Goal: Information Seeking & Learning: Learn about a topic

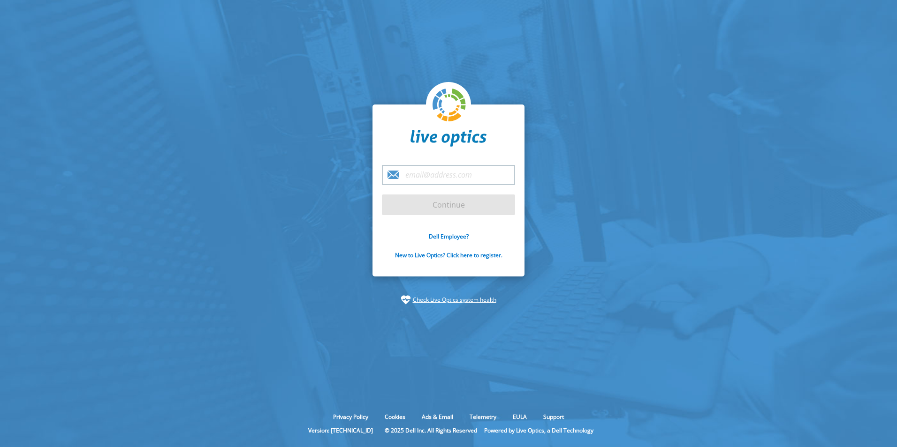
click at [414, 173] on input "email" at bounding box center [448, 175] width 133 height 20
type input "william_trembley@dell.com"
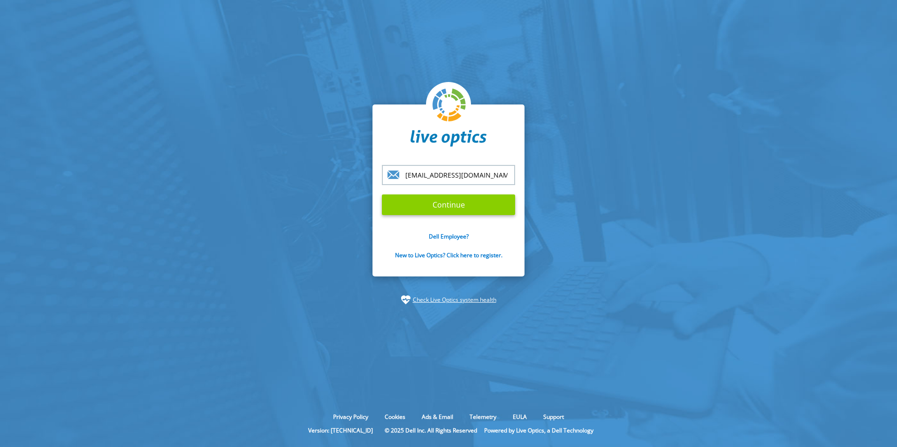
click at [437, 202] on input "Continue" at bounding box center [448, 205] width 133 height 21
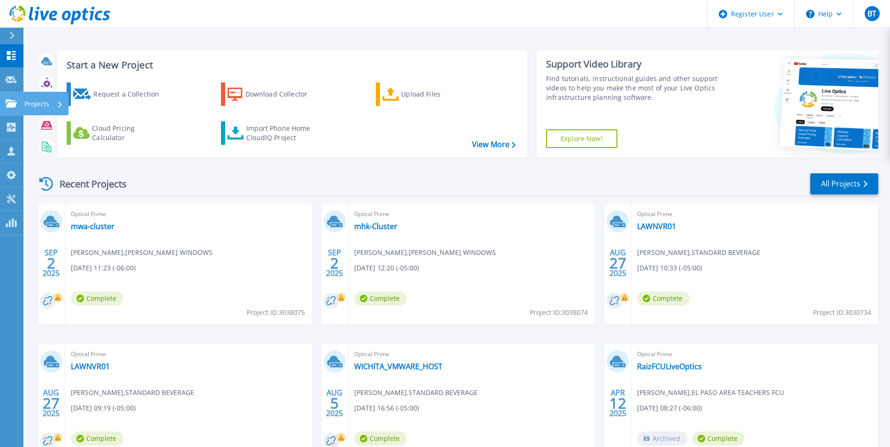
click at [9, 100] on icon at bounding box center [11, 103] width 11 height 8
click at [377, 230] on link "mhk-Cluster" at bounding box center [375, 226] width 43 height 9
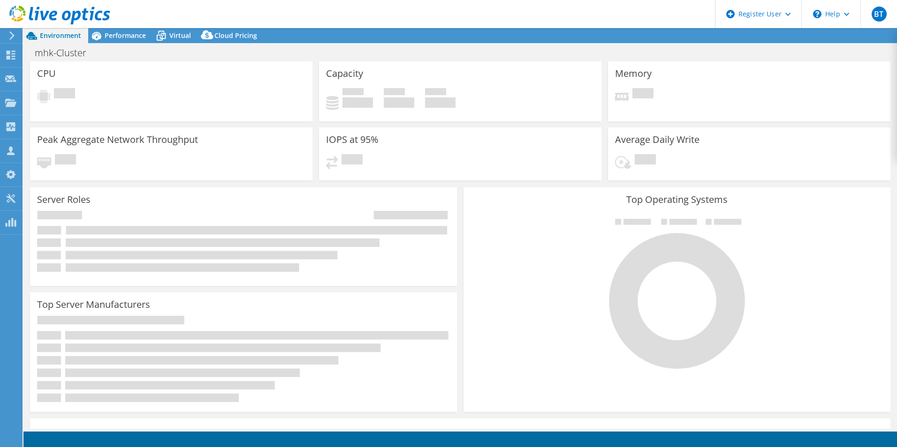
select select "USD"
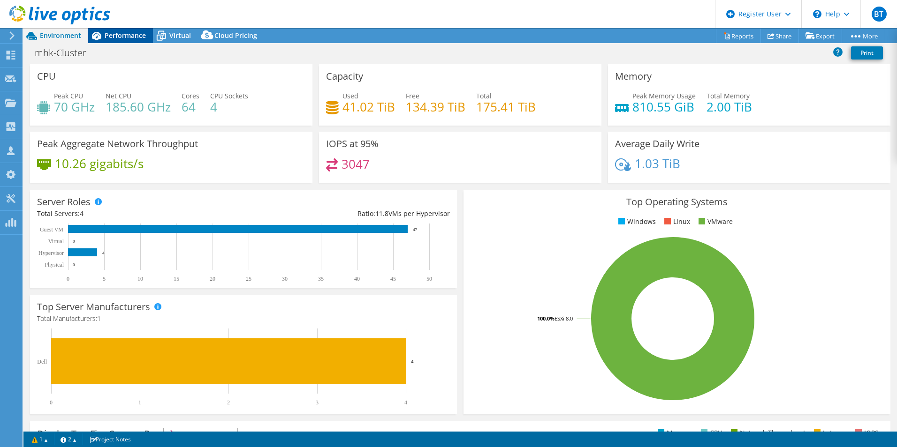
click at [113, 38] on span "Performance" at bounding box center [125, 35] width 41 height 9
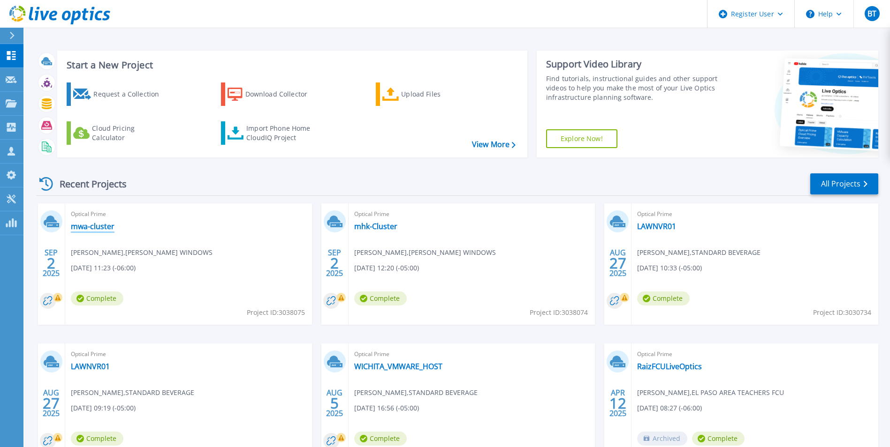
click at [97, 226] on link "mwa-cluster" at bounding box center [93, 226] width 44 height 9
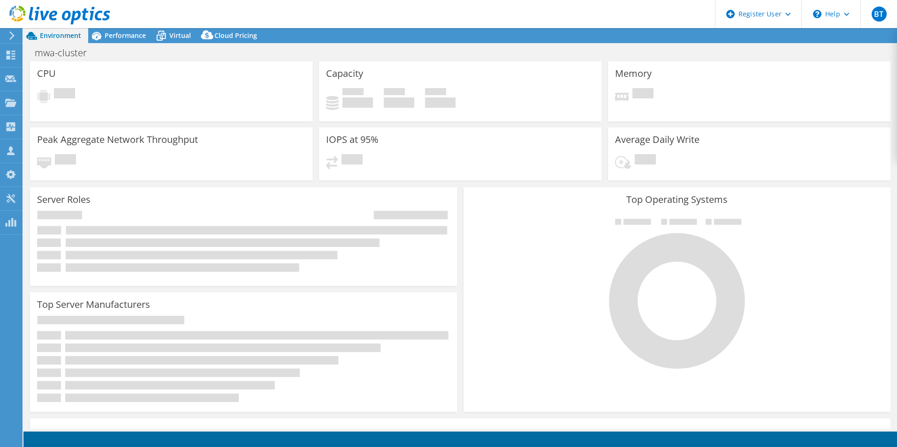
select select "USD"
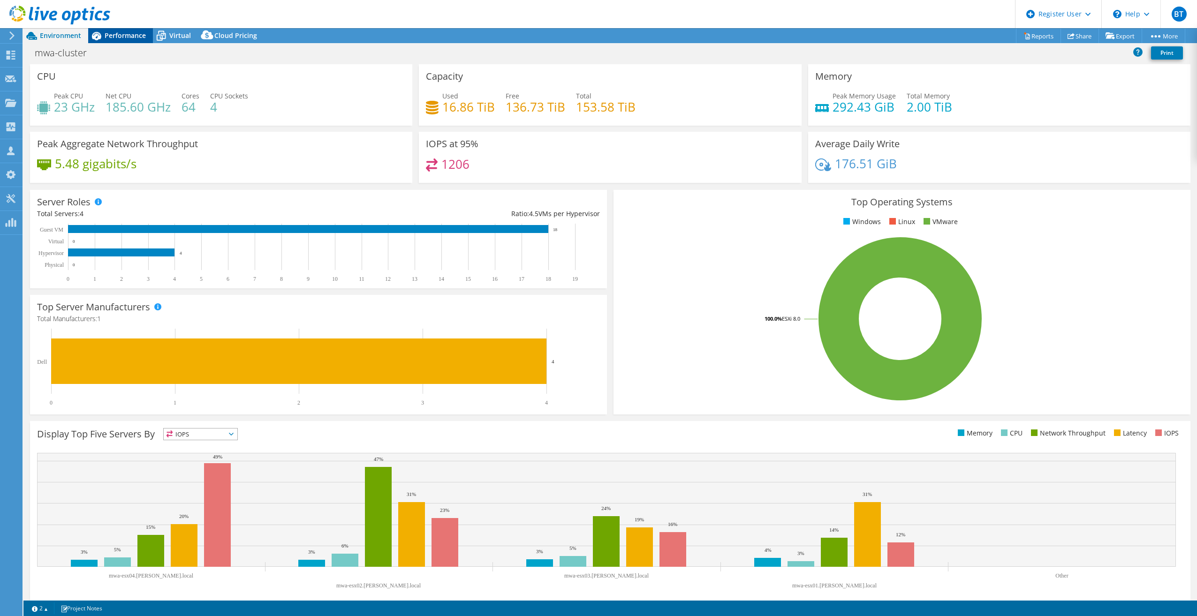
click at [135, 36] on span "Performance" at bounding box center [125, 35] width 41 height 9
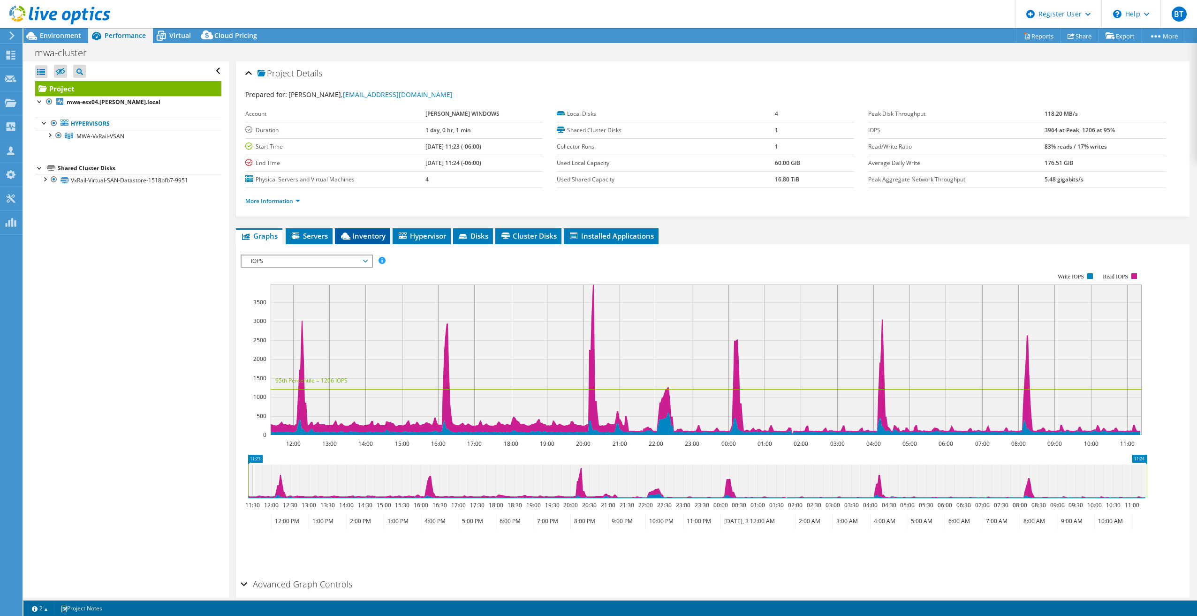
click at [373, 232] on span "Inventory" at bounding box center [363, 235] width 46 height 9
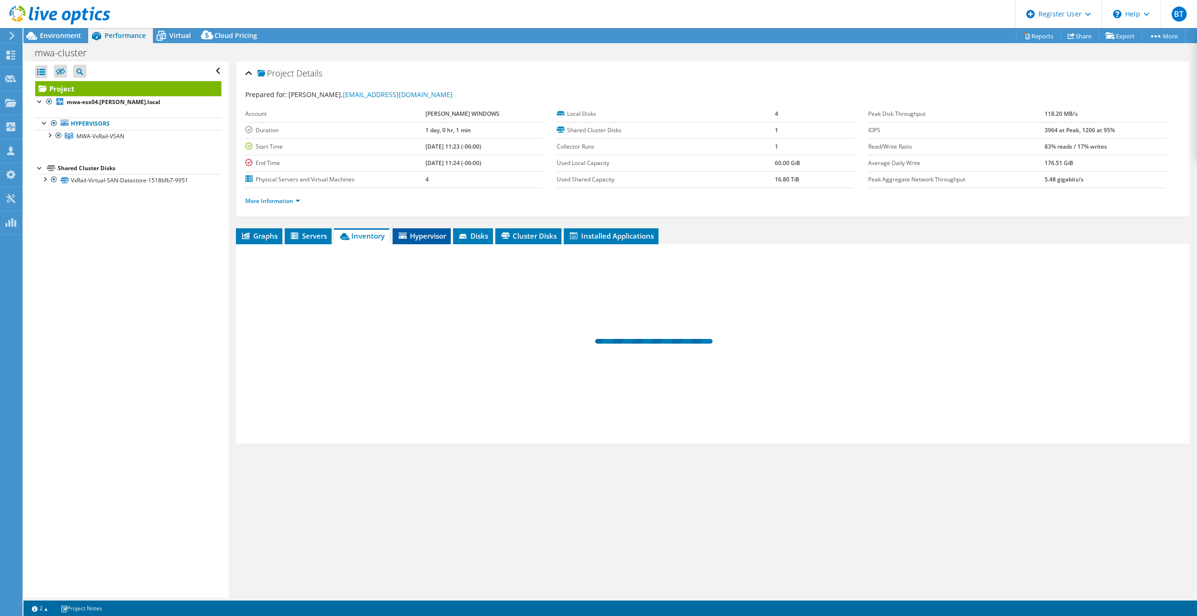
click at [431, 239] on span "Hypervisor" at bounding box center [421, 235] width 49 height 9
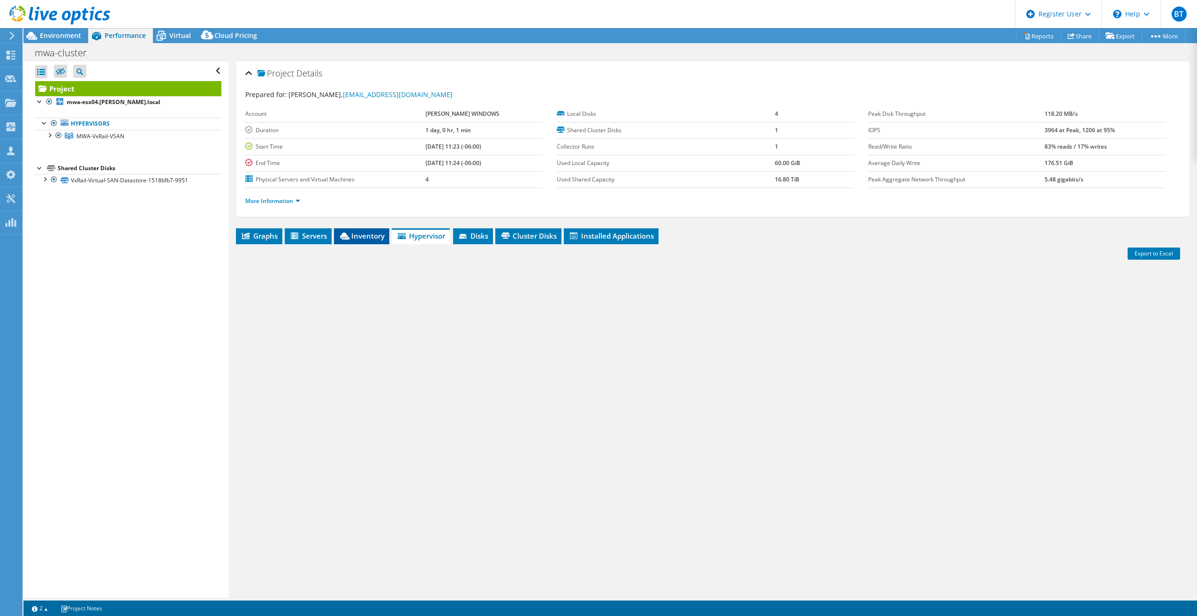
click at [362, 236] on span "Inventory" at bounding box center [362, 235] width 46 height 9
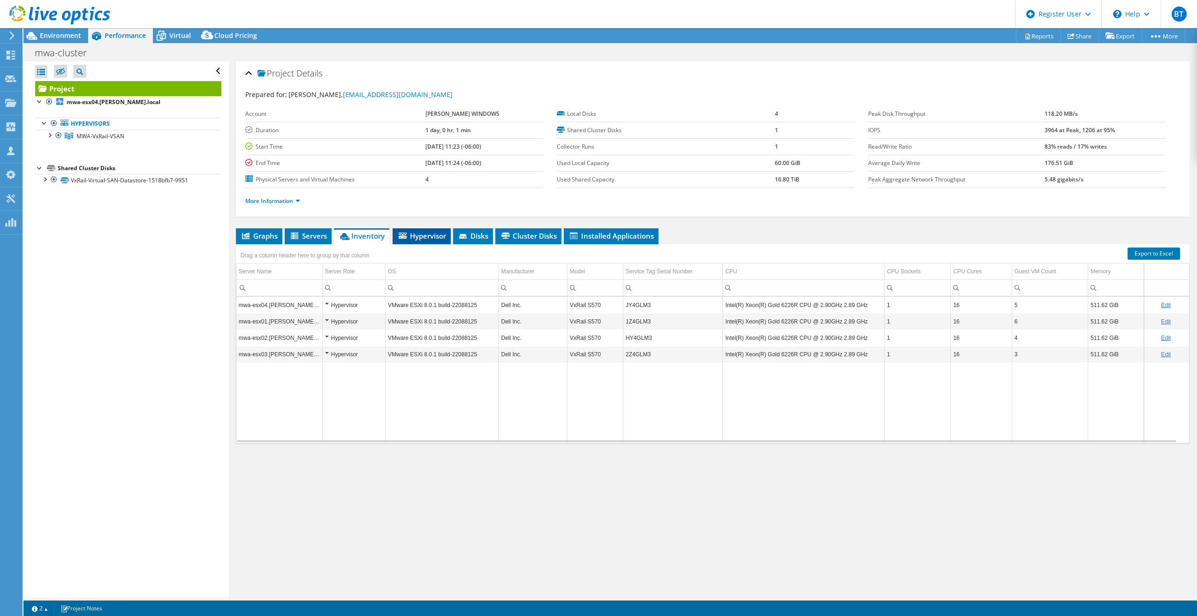
click at [417, 236] on span "Hypervisor" at bounding box center [421, 235] width 49 height 9
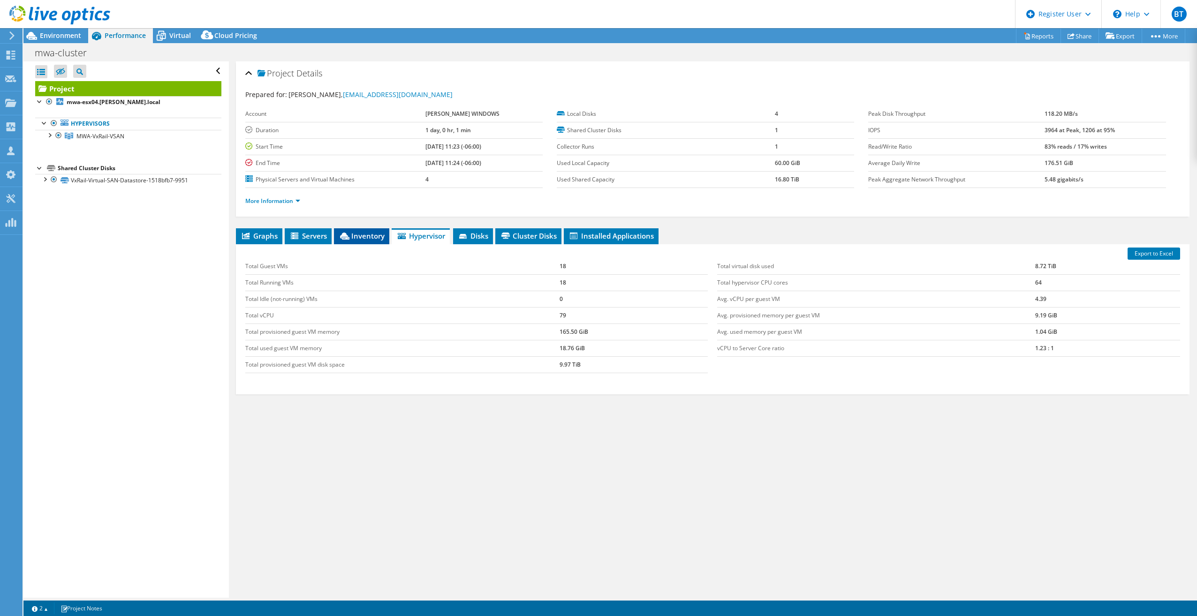
click at [367, 237] on span "Inventory" at bounding box center [362, 235] width 46 height 9
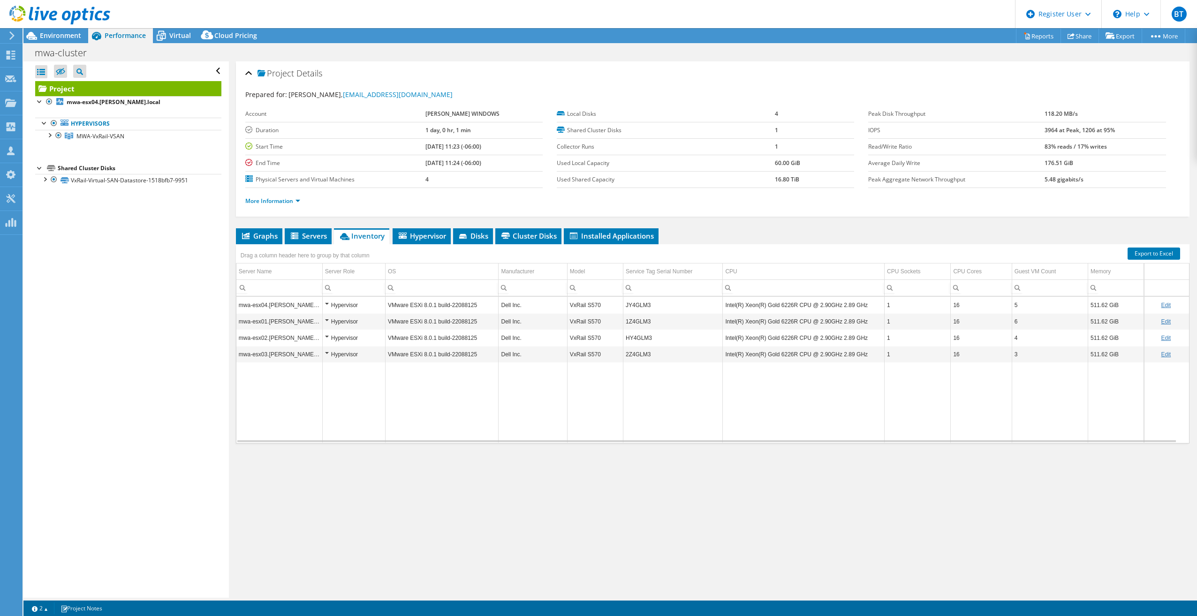
drag, startPoint x: 264, startPoint y: 236, endPoint x: 283, endPoint y: 233, distance: 19.4
click at [264, 236] on span "Graphs" at bounding box center [259, 235] width 37 height 9
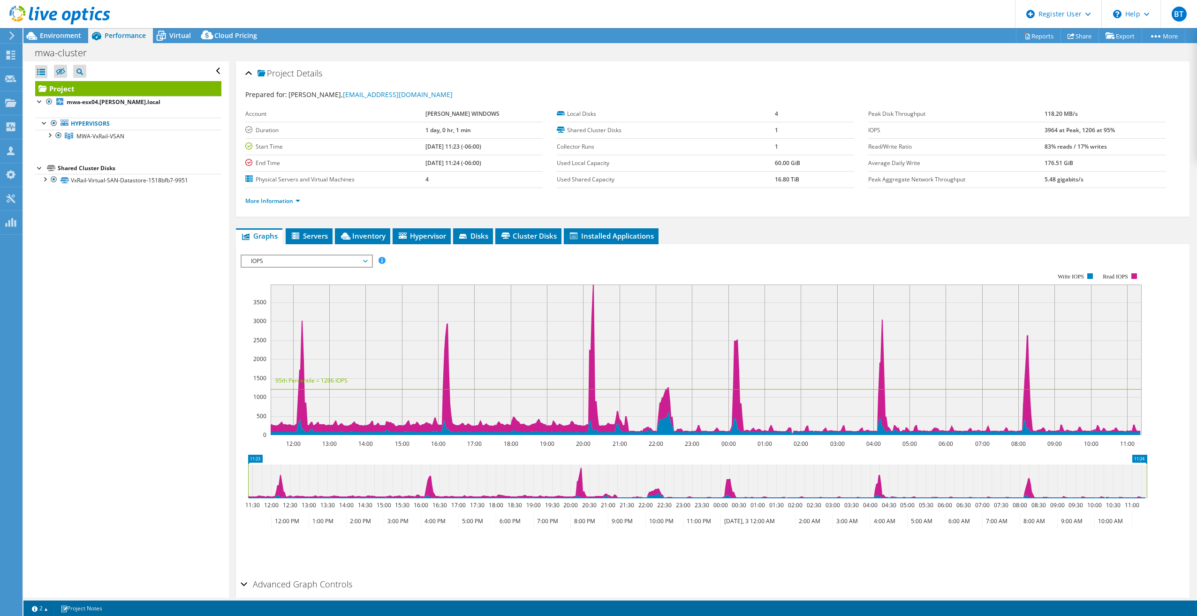
click at [286, 263] on span "IOPS" at bounding box center [306, 261] width 121 height 11
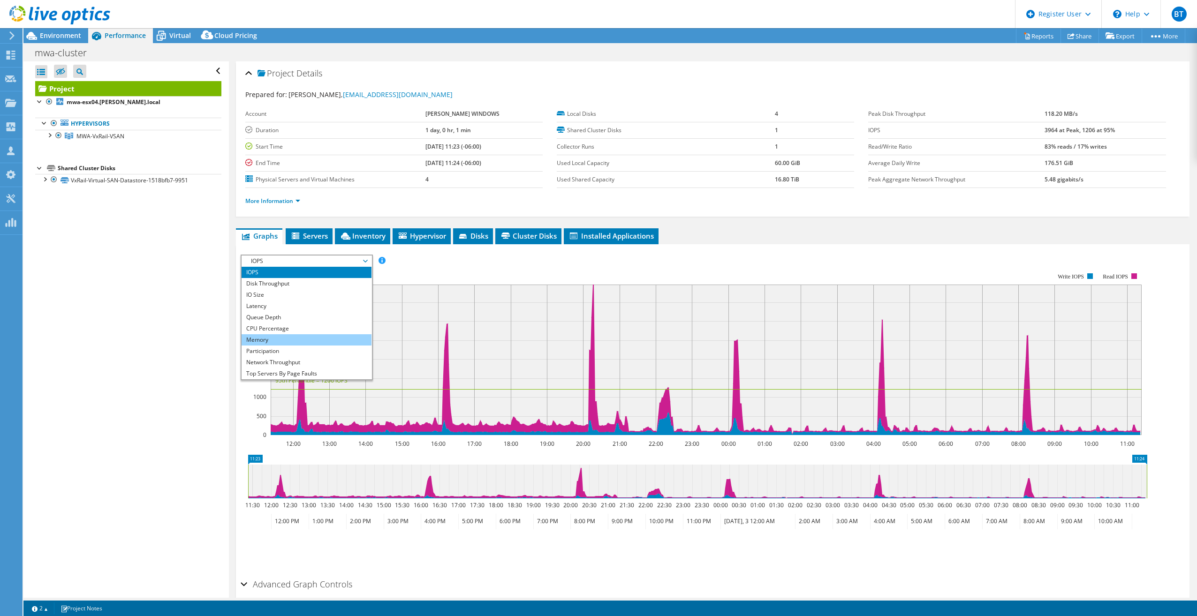
click at [280, 341] on li "Memory" at bounding box center [307, 339] width 130 height 11
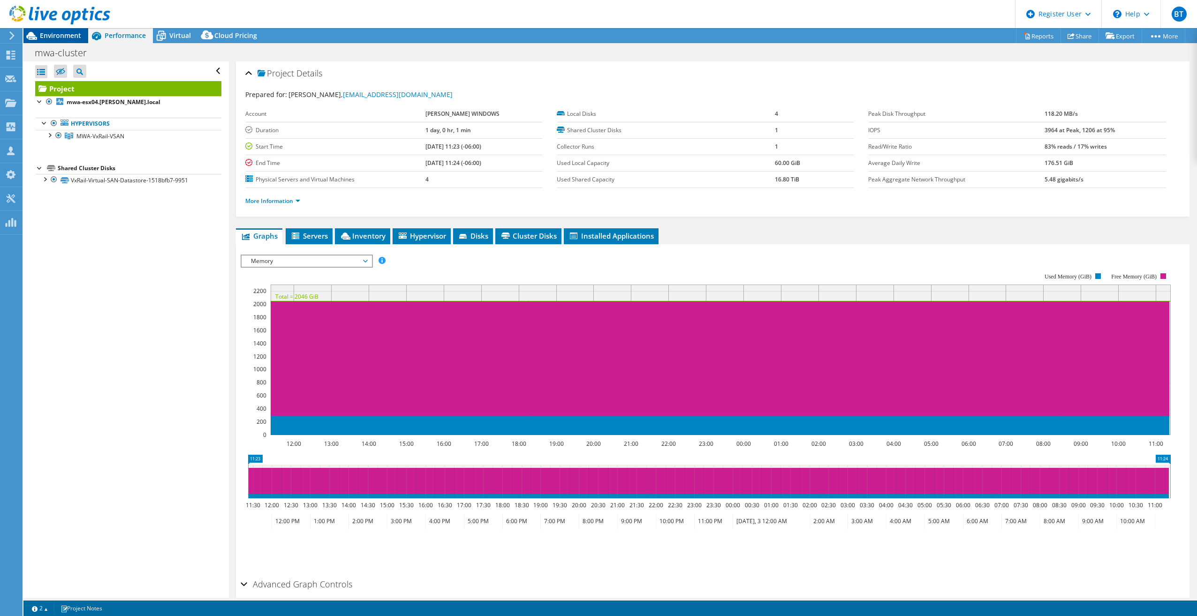
click at [68, 36] on span "Environment" at bounding box center [60, 35] width 41 height 9
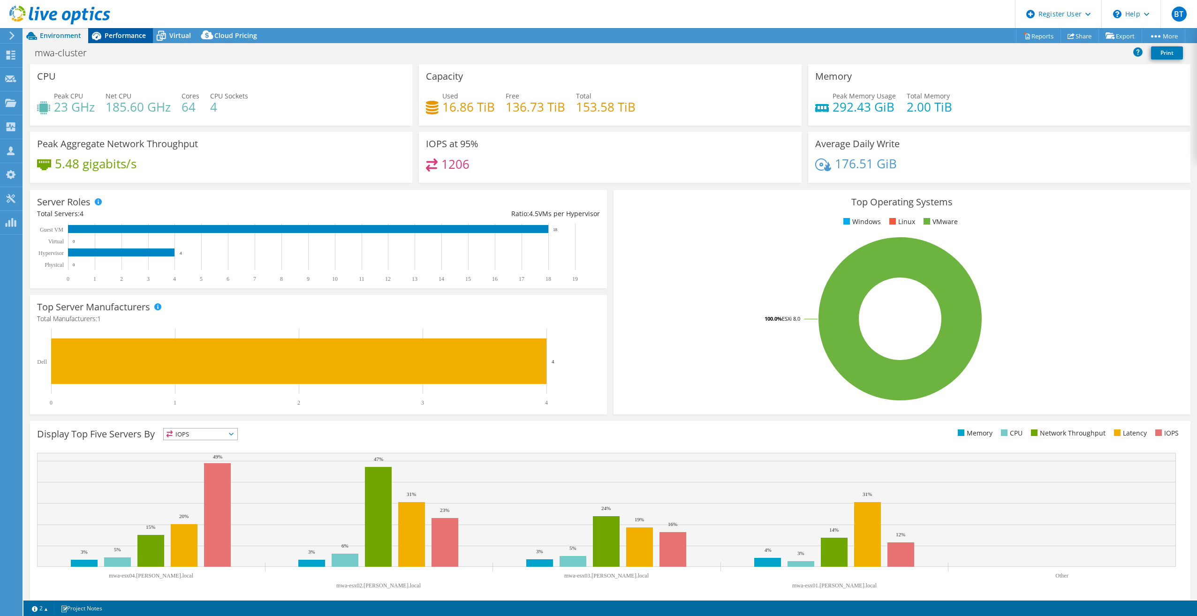
click at [128, 36] on span "Performance" at bounding box center [125, 35] width 41 height 9
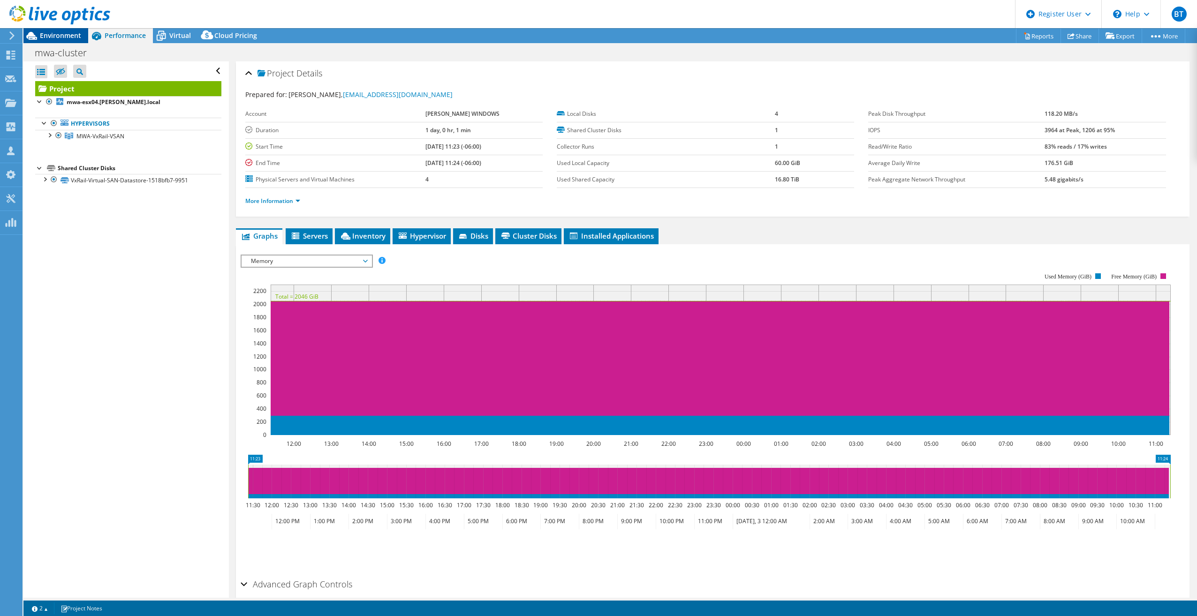
click at [47, 33] on span "Environment" at bounding box center [60, 35] width 41 height 9
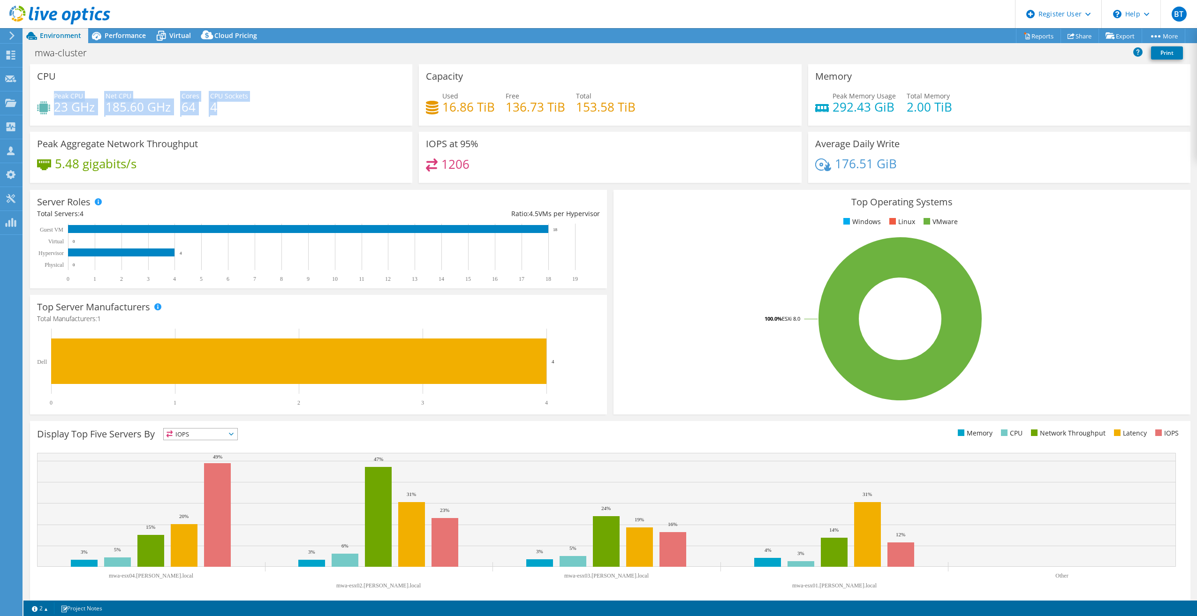
drag, startPoint x: 231, startPoint y: 109, endPoint x: 55, endPoint y: 94, distance: 176.0
click at [55, 94] on div "Peak CPU 23 GHz Net CPU 185.60 GHz Cores 64 CPU Sockets 4" at bounding box center [221, 106] width 368 height 30
drag, startPoint x: 55, startPoint y: 94, endPoint x: 68, endPoint y: 97, distance: 13.0
copy div "Peak CPU 23 GHz Net CPU 185.60 GHz Cores 64 CPU Sockets 4"
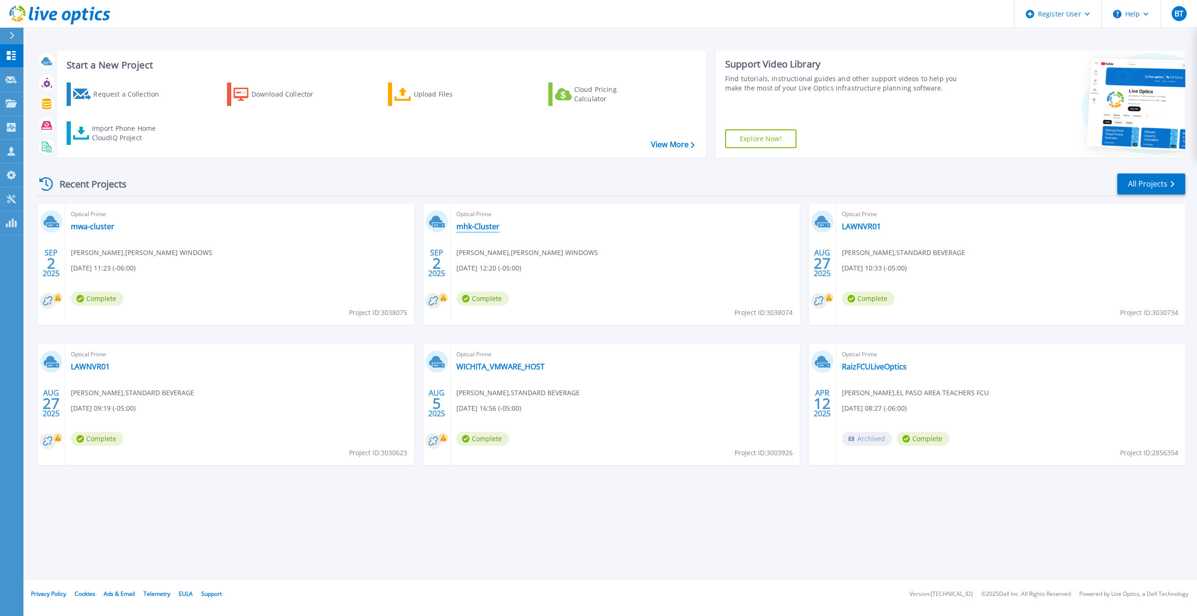
click at [474, 228] on link "mhk-Cluster" at bounding box center [477, 226] width 43 height 9
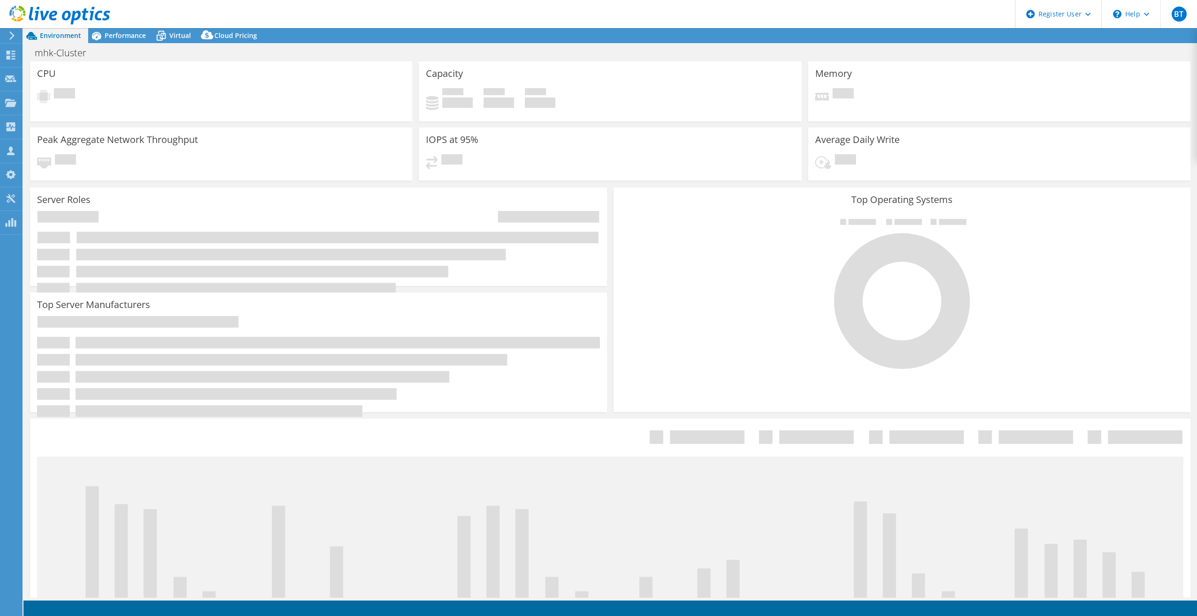
select select "USD"
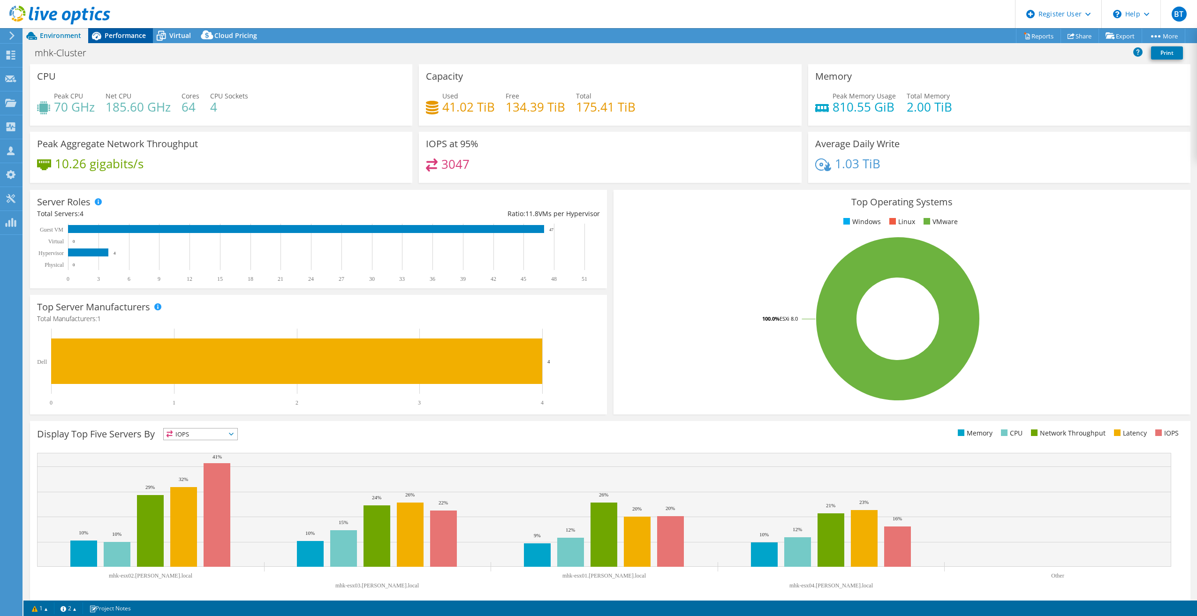
click at [125, 34] on span "Performance" at bounding box center [125, 35] width 41 height 9
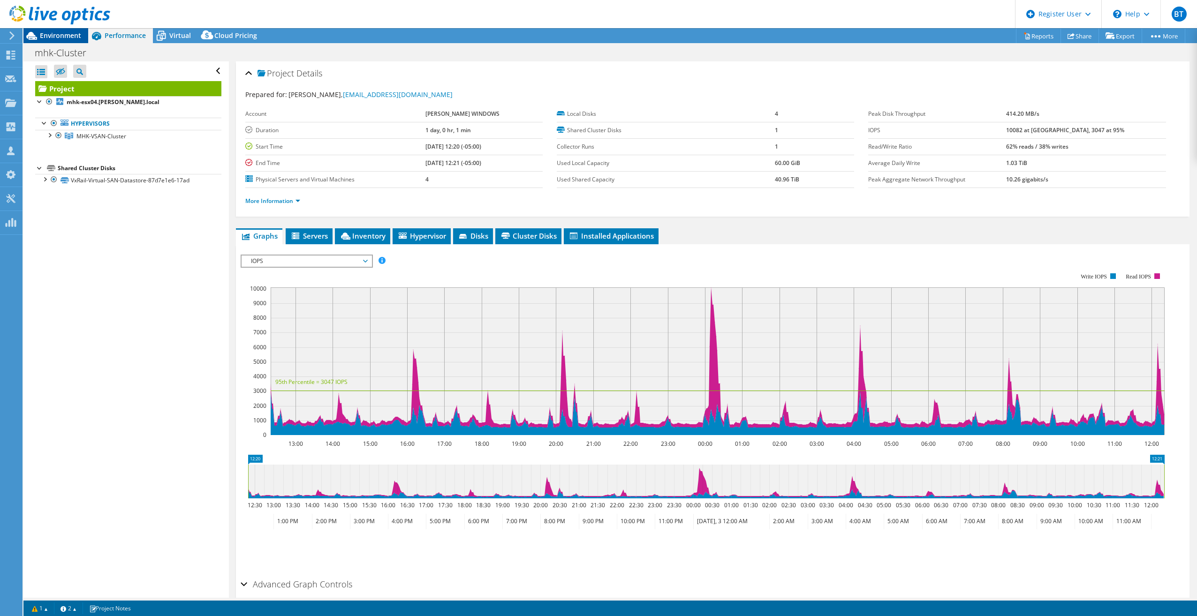
click at [69, 38] on span "Environment" at bounding box center [60, 35] width 41 height 9
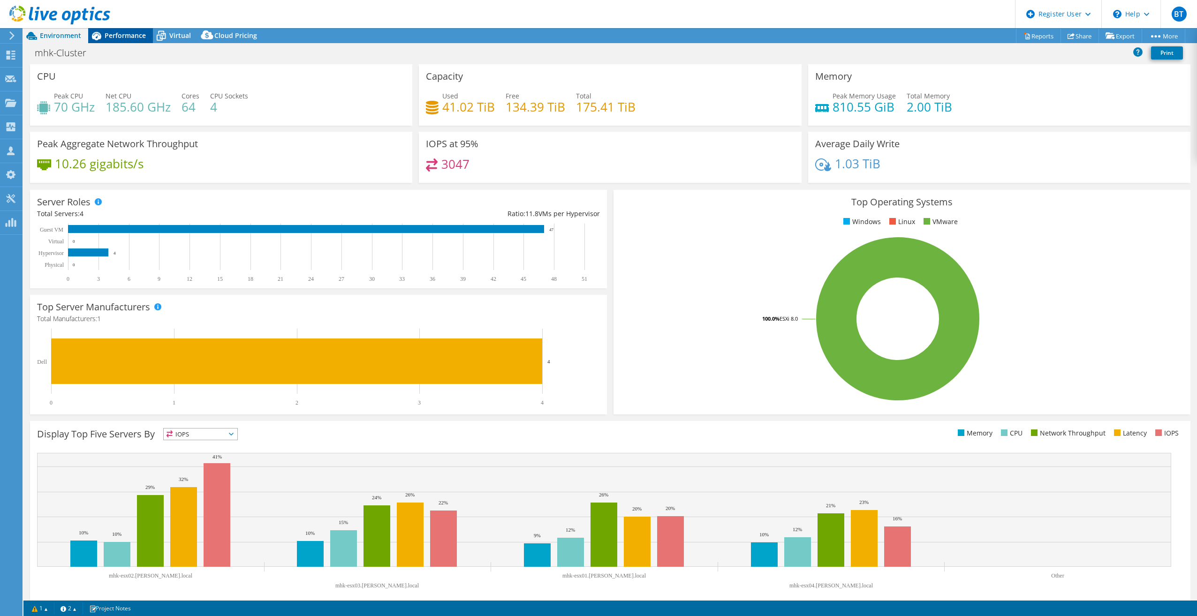
click at [128, 35] on span "Performance" at bounding box center [125, 35] width 41 height 9
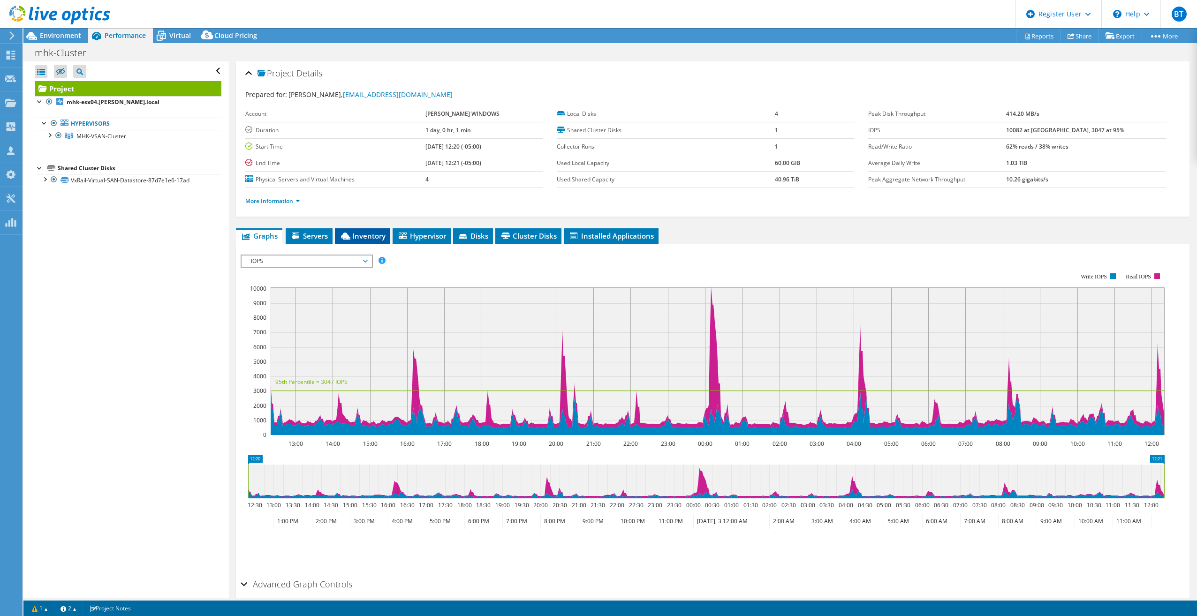
click at [377, 237] on span "Inventory" at bounding box center [363, 235] width 46 height 9
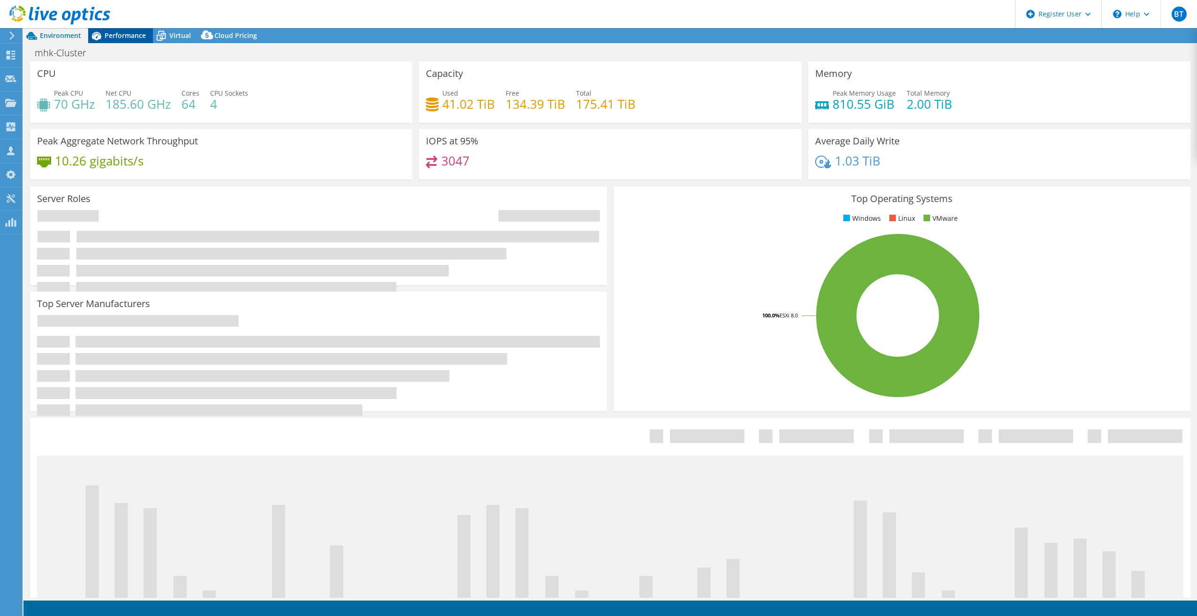
click at [126, 32] on span "Performance" at bounding box center [125, 35] width 41 height 9
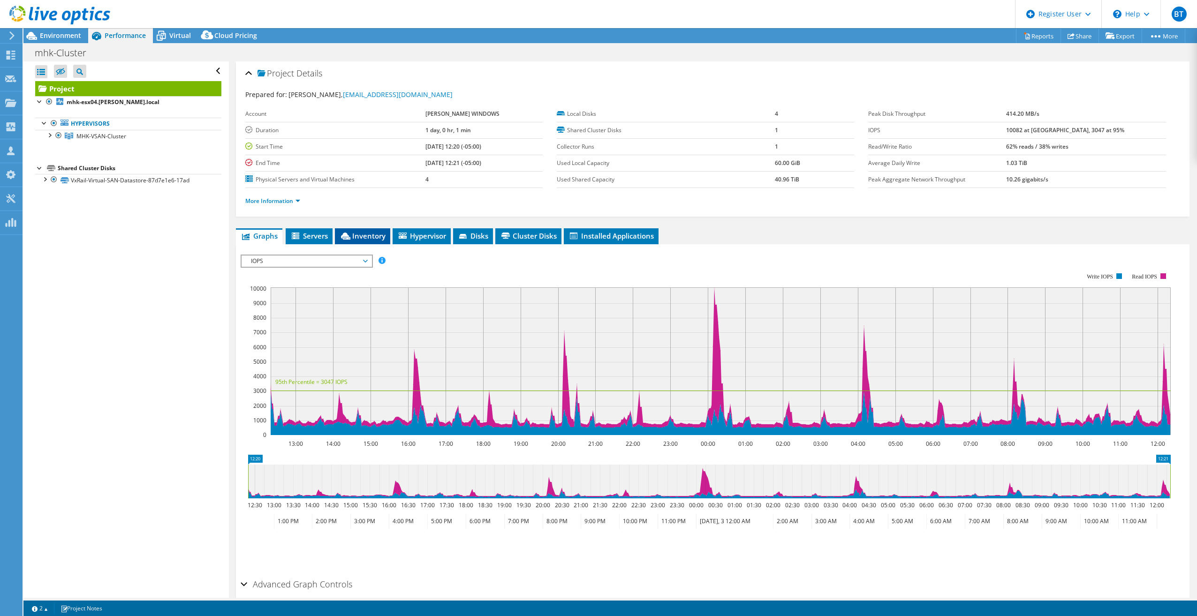
click at [377, 238] on span "Inventory" at bounding box center [363, 235] width 46 height 9
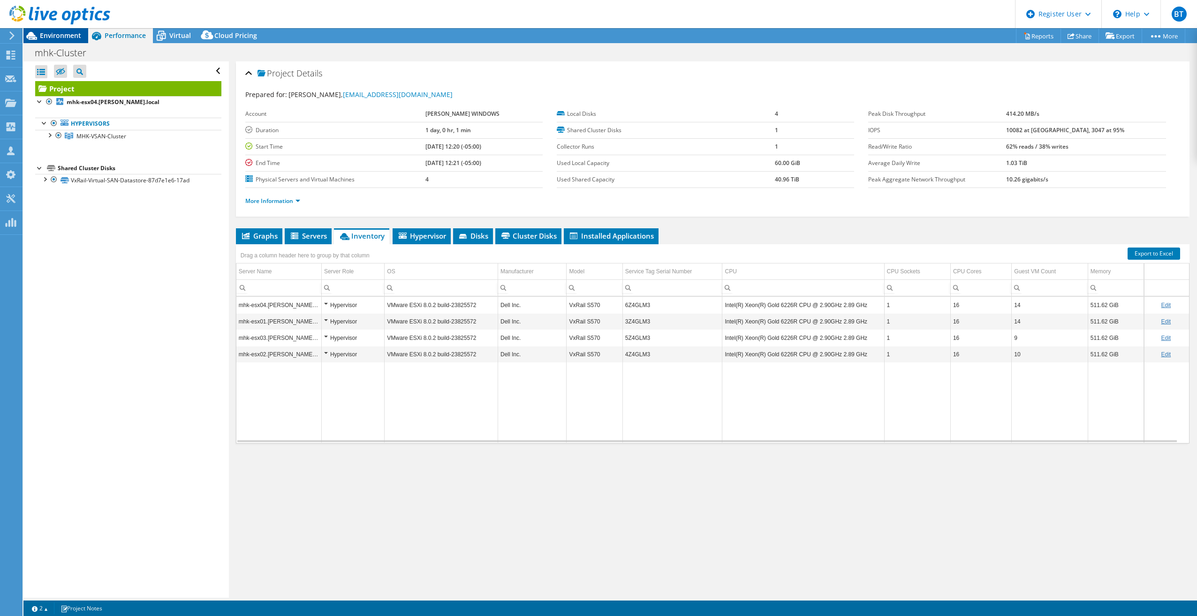
click at [61, 35] on span "Environment" at bounding box center [60, 35] width 41 height 9
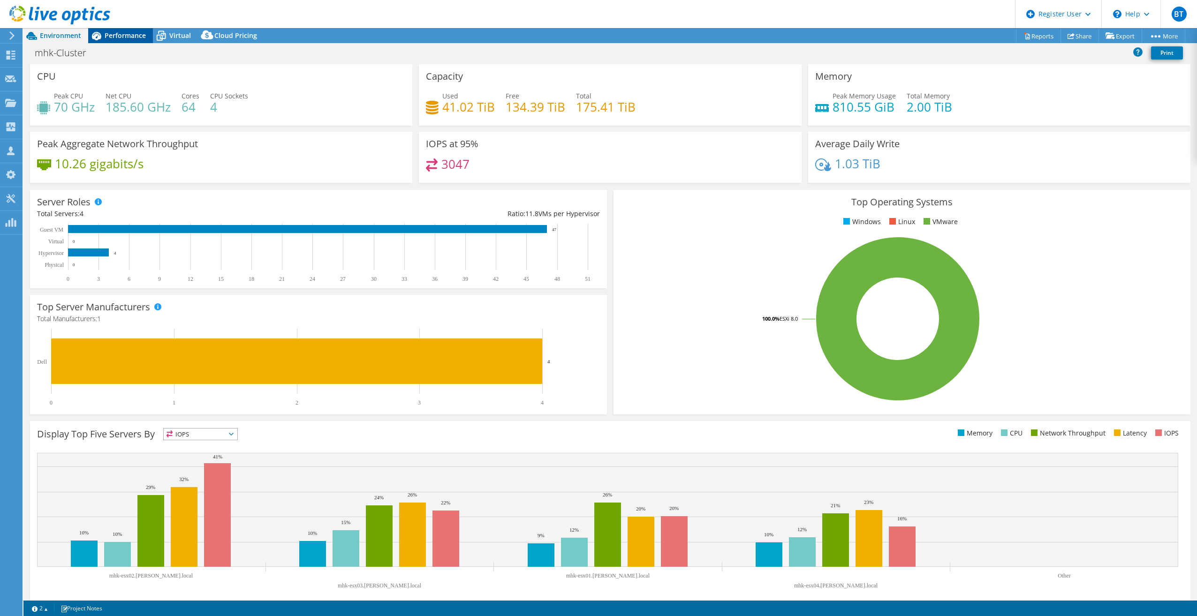
click at [116, 32] on span "Performance" at bounding box center [125, 35] width 41 height 9
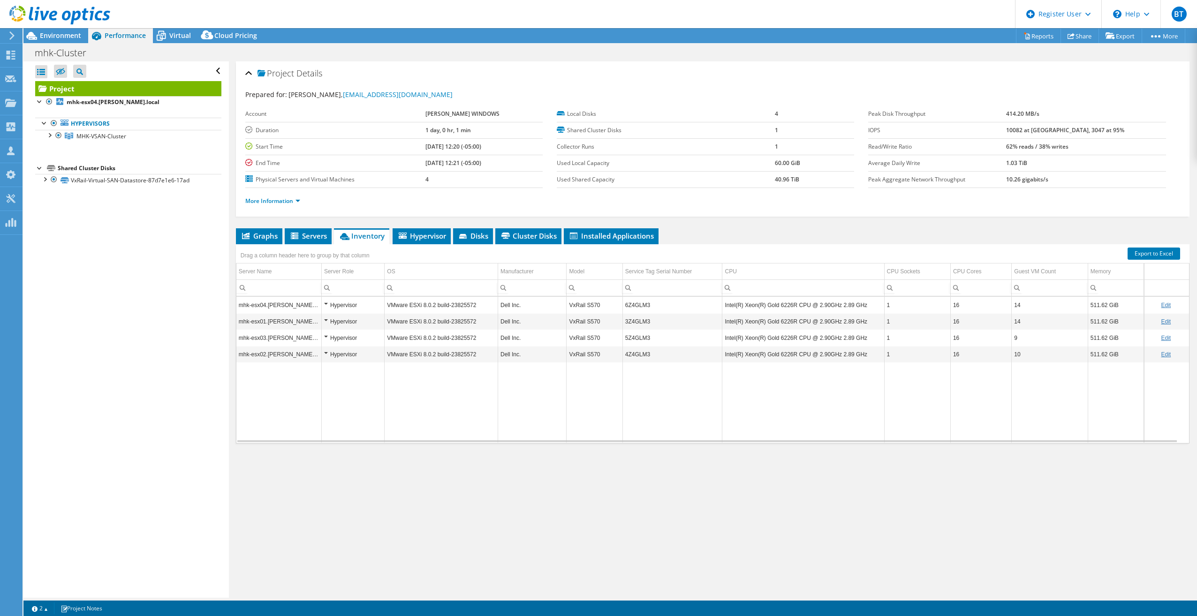
click at [638, 306] on td "6Z4GLM3" at bounding box center [672, 305] width 100 height 16
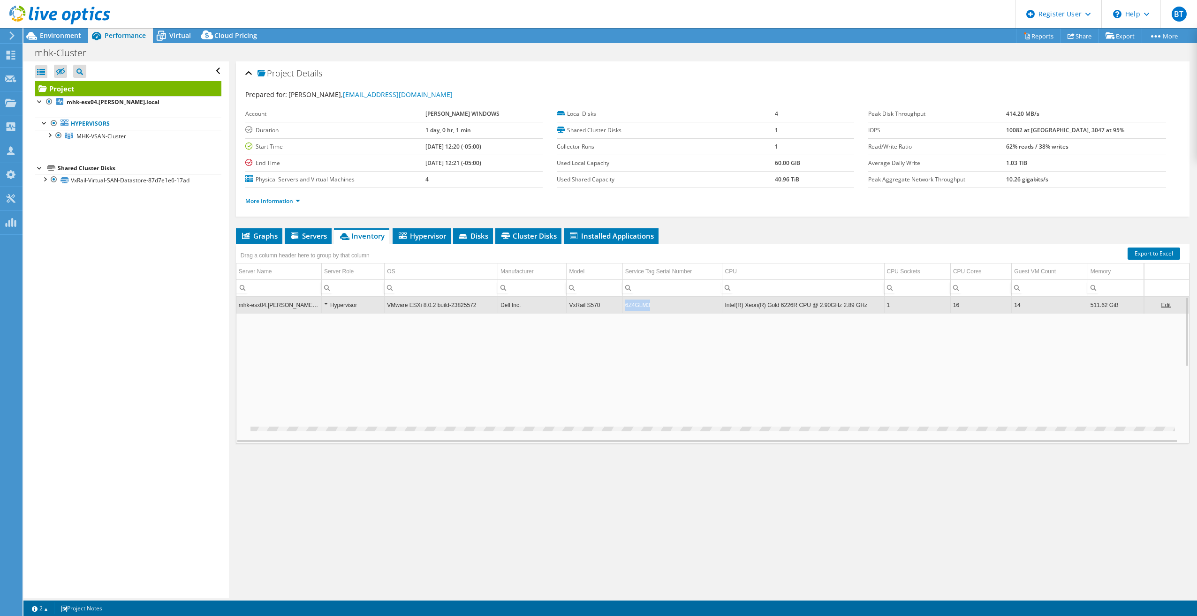
click at [638, 306] on td "6Z4GLM3" at bounding box center [672, 305] width 100 height 16
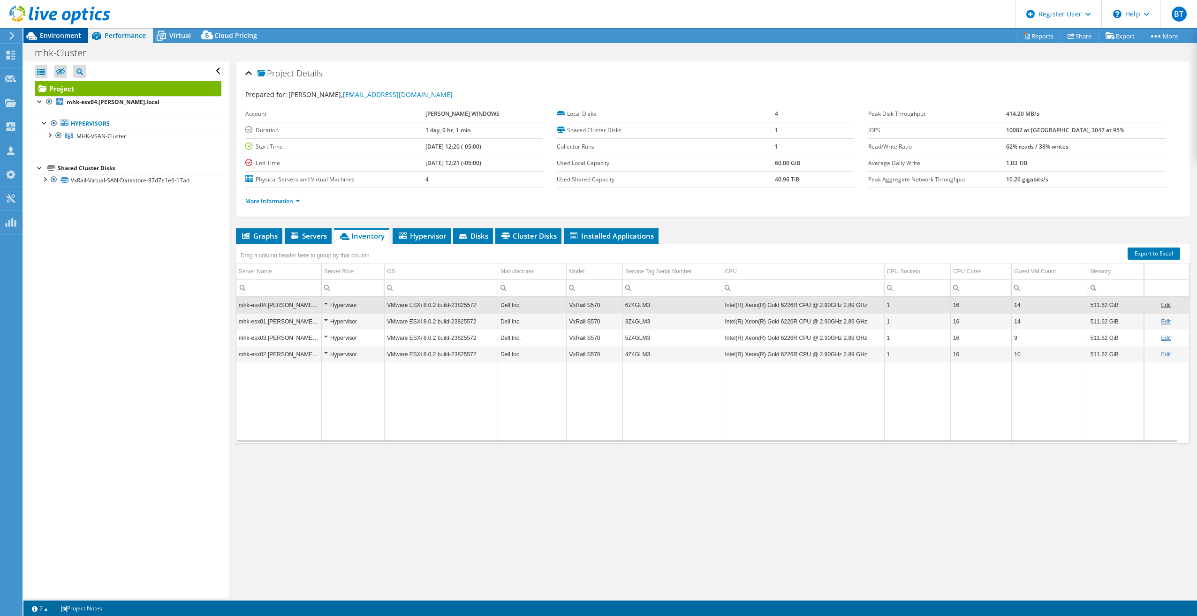
click at [64, 36] on span "Environment" at bounding box center [60, 35] width 41 height 9
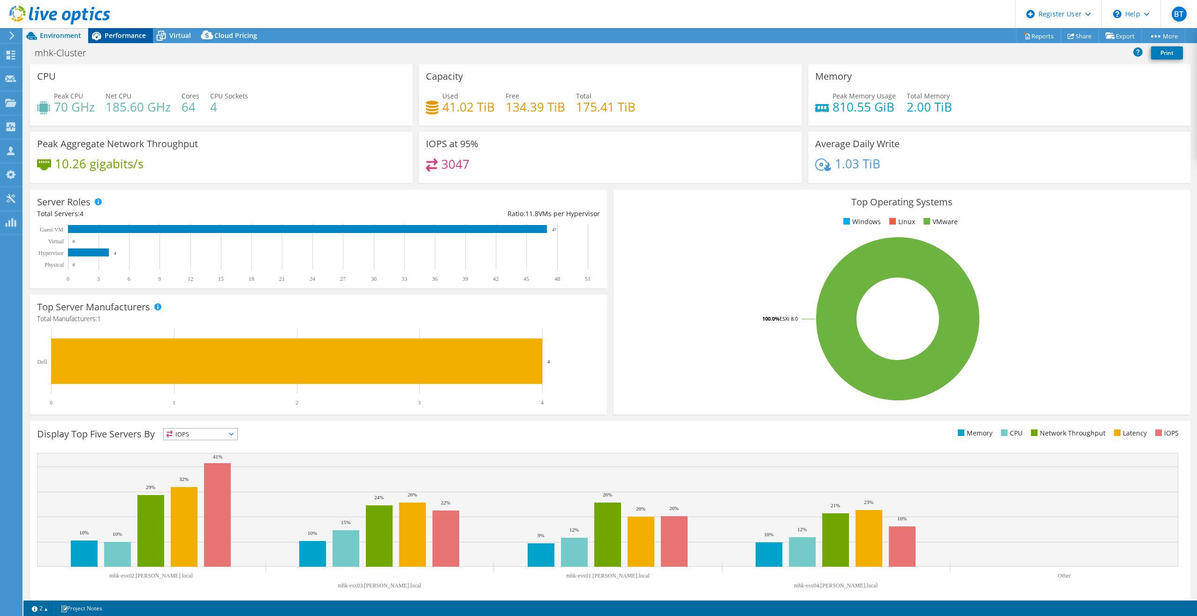
click at [131, 40] on div "Performance" at bounding box center [120, 35] width 65 height 15
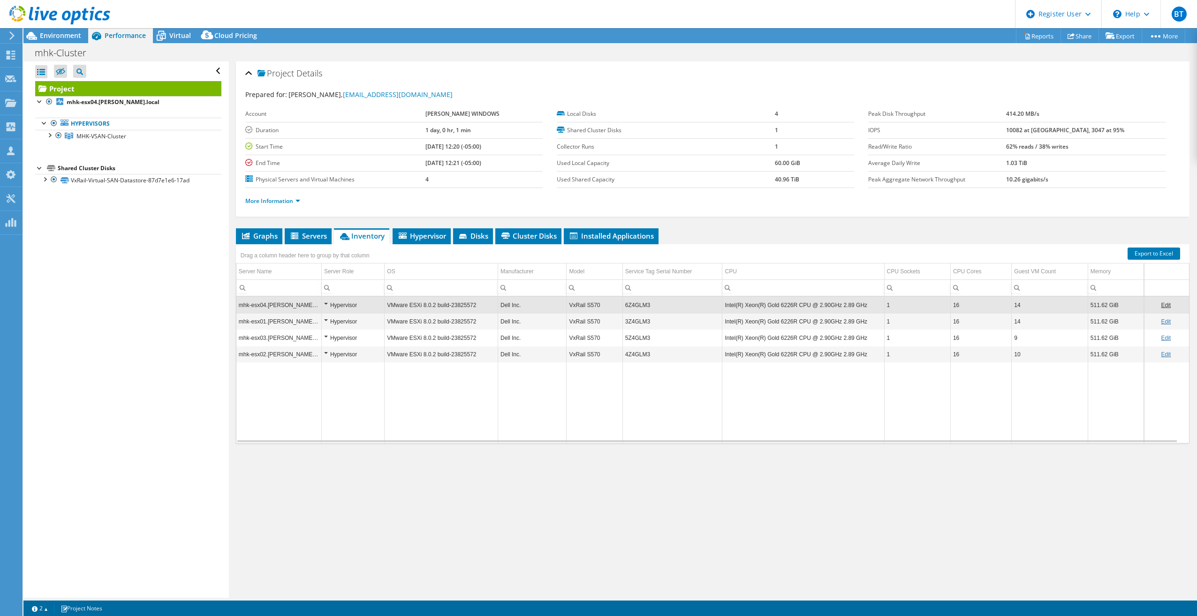
click at [631, 304] on td "6Z4GLM3" at bounding box center [672, 305] width 100 height 16
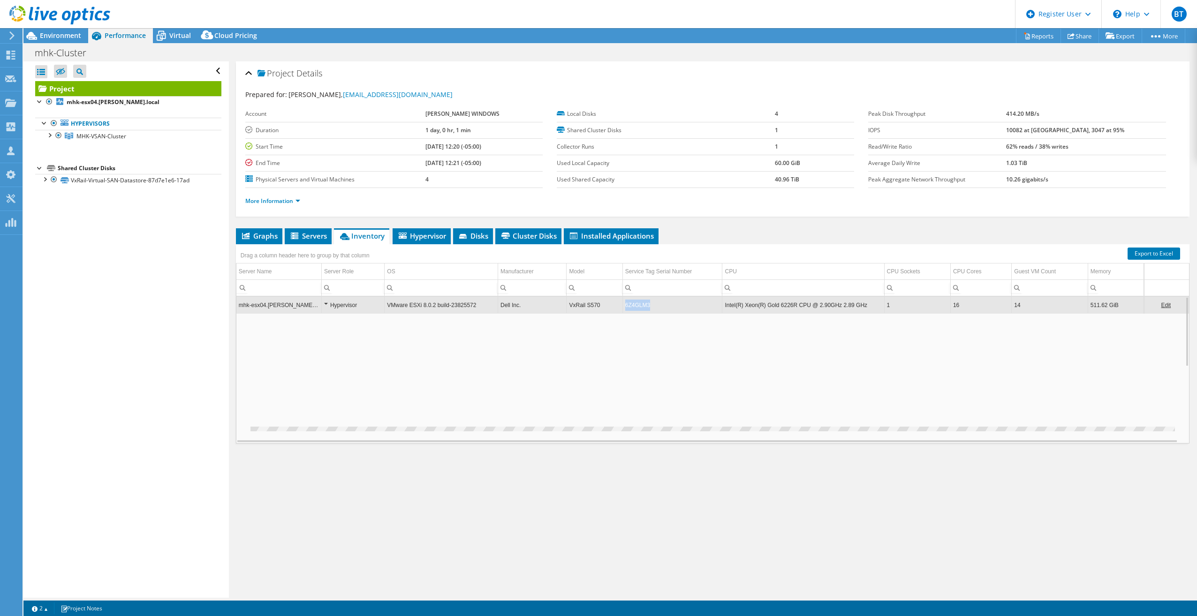
click at [631, 304] on td "6Z4GLM3" at bounding box center [672, 305] width 100 height 16
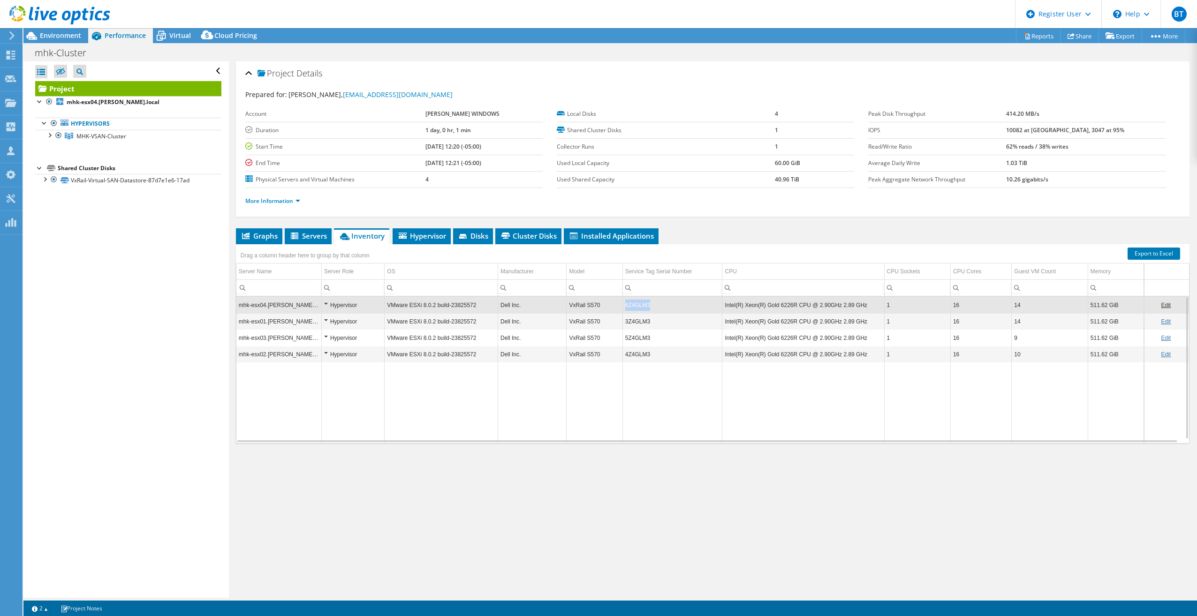
drag, startPoint x: 651, startPoint y: 306, endPoint x: 624, endPoint y: 306, distance: 27.2
click at [624, 306] on td "6Z4GLM3" at bounding box center [672, 305] width 100 height 16
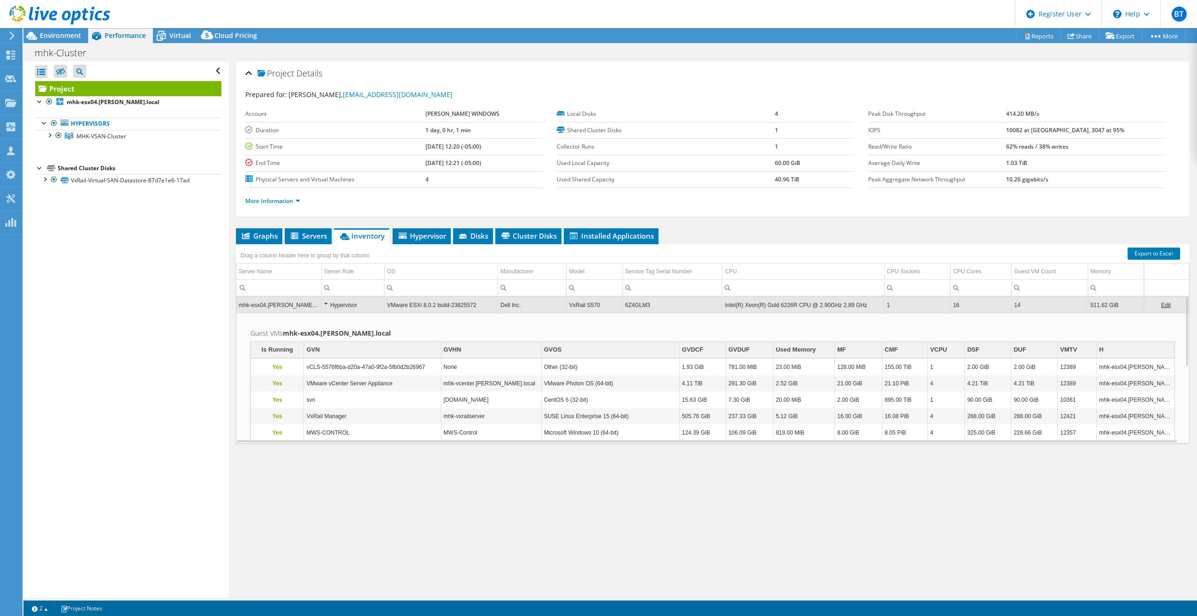
drag, startPoint x: 636, startPoint y: 305, endPoint x: 548, endPoint y: 480, distance: 195.9
click at [550, 481] on div "Project Details Prepared for: [PERSON_NAME], [EMAIL_ADDRESS][DOMAIN_NAME] Accou…" at bounding box center [712, 329] width 967 height 537
drag, startPoint x: 660, startPoint y: 306, endPoint x: 623, endPoint y: 303, distance: 37.6
click at [623, 303] on td "6Z4GLM3" at bounding box center [672, 305] width 100 height 16
